Goal: Task Accomplishment & Management: Use online tool/utility

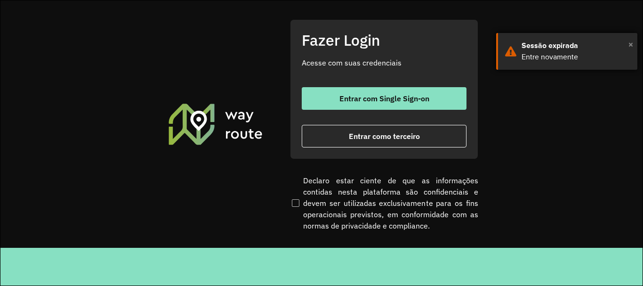
click at [629, 45] on span "×" at bounding box center [630, 44] width 5 height 14
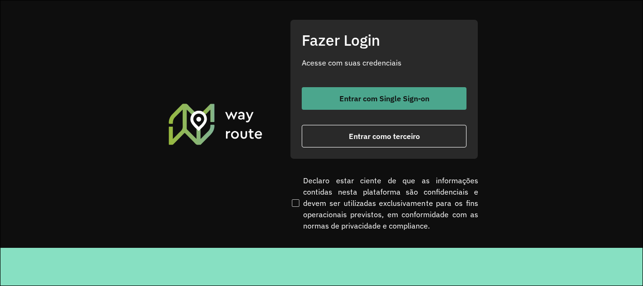
click at [393, 101] on span "Entrar com Single Sign-on" at bounding box center [384, 99] width 90 height 8
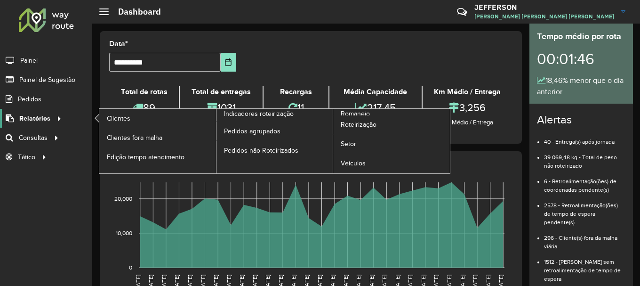
click at [32, 119] on span "Relatórios" at bounding box center [34, 118] width 31 height 10
click at [375, 112] on link "Romaneio" at bounding box center [333, 141] width 234 height 64
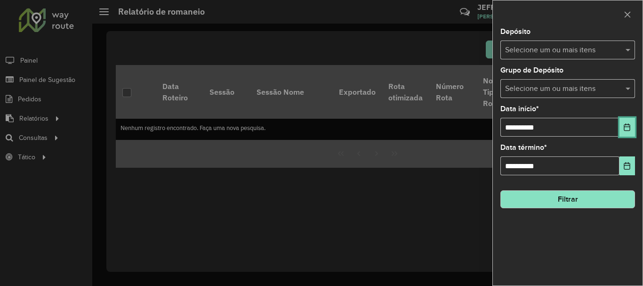
click at [626, 128] on icon "Choose Date" at bounding box center [627, 127] width 8 height 8
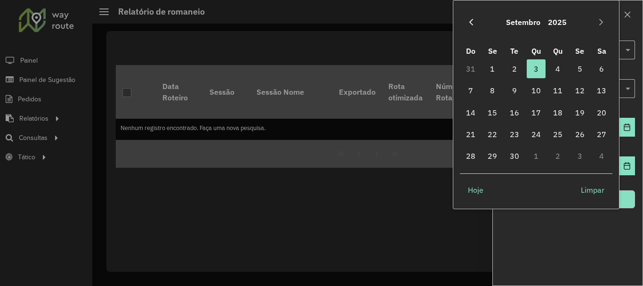
click at [470, 23] on icon "Previous Month" at bounding box center [471, 22] width 4 height 7
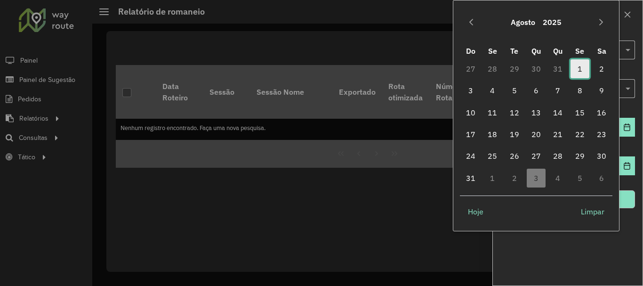
click at [579, 69] on span "1" at bounding box center [579, 68] width 19 height 19
type input "**********"
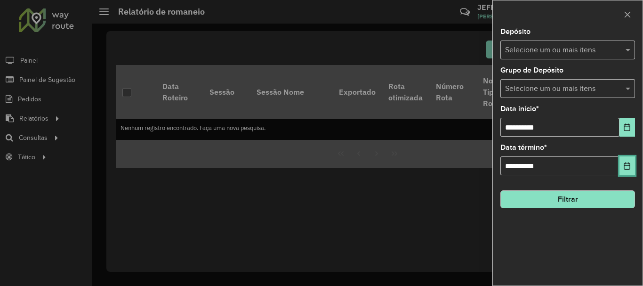
click at [626, 165] on icon "Choose Date" at bounding box center [627, 166] width 6 height 8
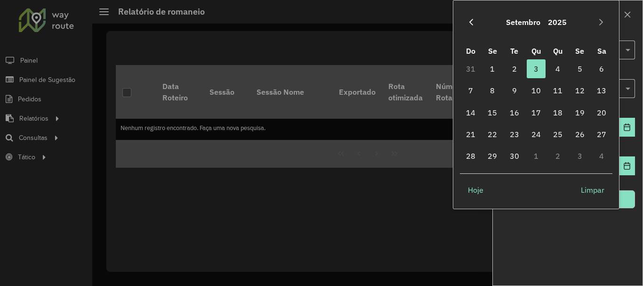
click at [468, 24] on icon "Previous Month" at bounding box center [471, 22] width 8 height 8
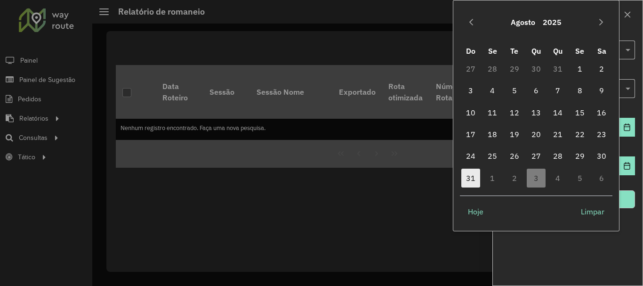
click at [472, 176] on span "31" at bounding box center [470, 177] width 19 height 19
type input "**********"
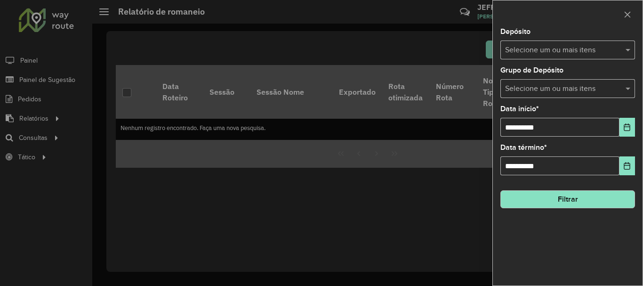
click at [567, 52] on input "text" at bounding box center [563, 50] width 120 height 11
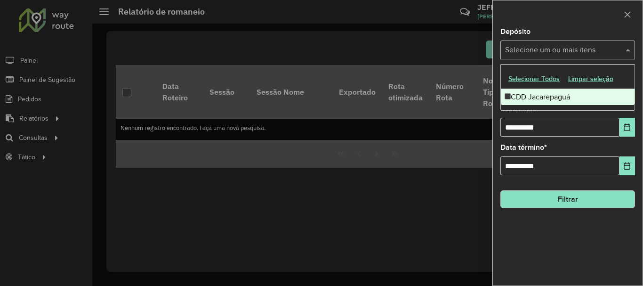
click at [555, 98] on div "CDD Jacarepaguá" at bounding box center [568, 97] width 134 height 16
click at [591, 27] on div at bounding box center [568, 14] width 150 height 28
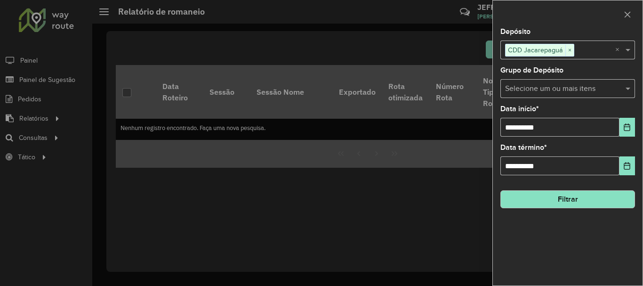
click at [583, 92] on input "text" at bounding box center [563, 88] width 120 height 11
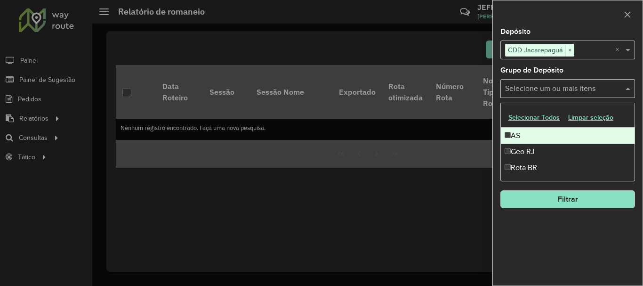
click at [583, 92] on input "text" at bounding box center [563, 88] width 120 height 11
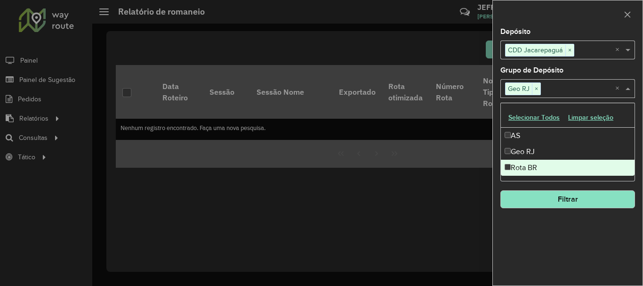
click at [554, 237] on div "**********" at bounding box center [568, 156] width 150 height 257
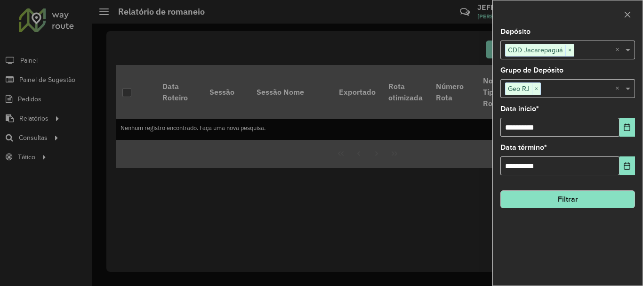
click at [559, 201] on button "Filtrar" at bounding box center [567, 199] width 135 height 18
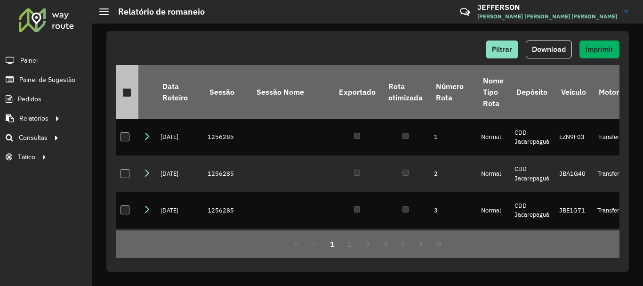
click at [125, 92] on div at bounding box center [126, 92] width 9 height 9
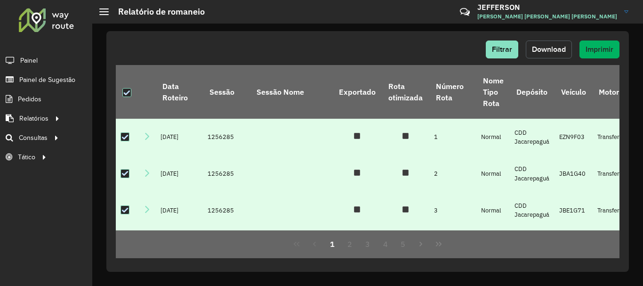
click at [559, 55] on button "Download" at bounding box center [549, 49] width 46 height 18
